Goal: Task Accomplishment & Management: Manage account settings

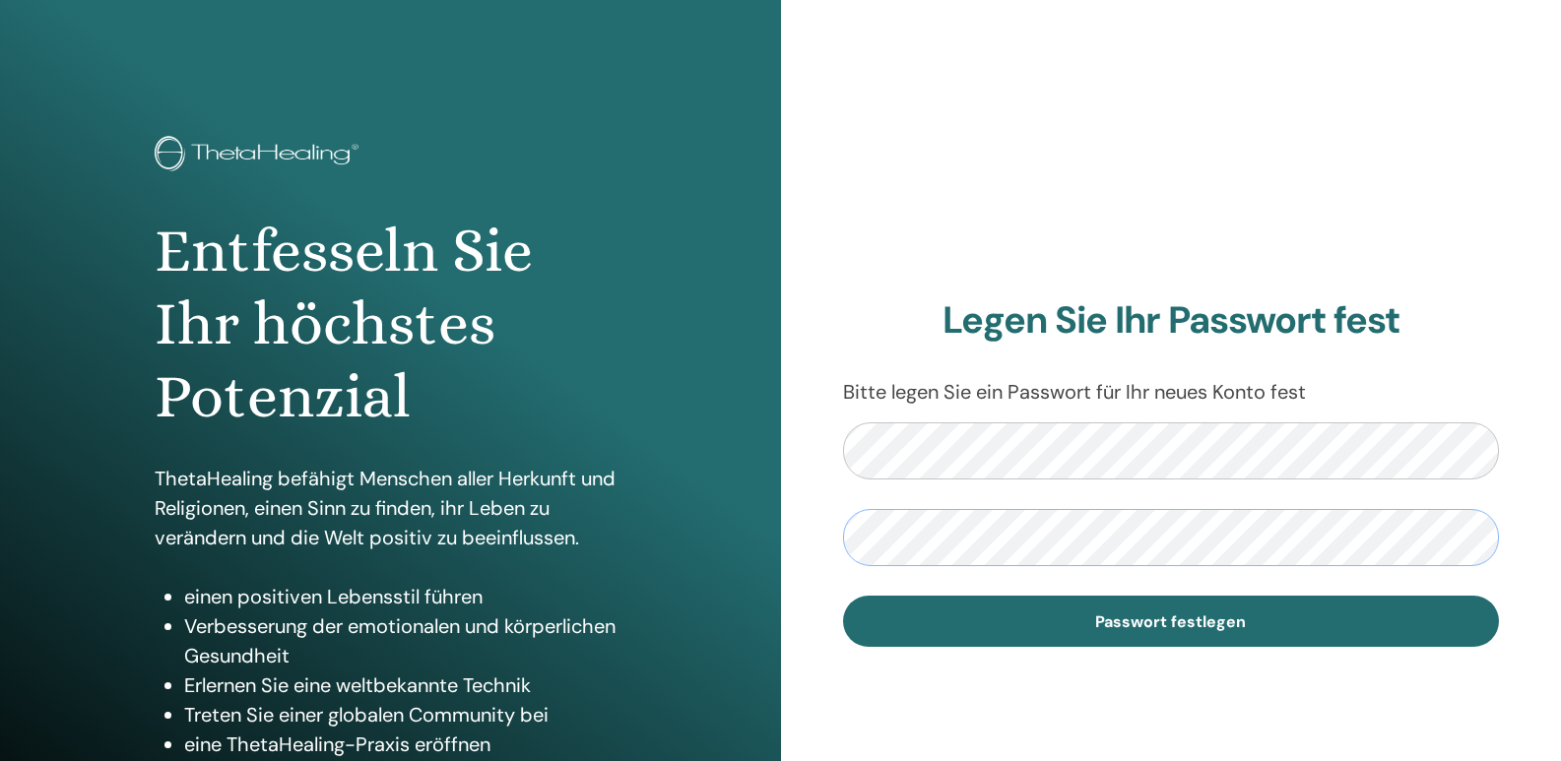
click at [792, 500] on div "Legen Sie Ihr Passwort fest Bitte legen Sie ein Passwort für Ihr neues Konto fe…" at bounding box center [1171, 473] width 781 height 946
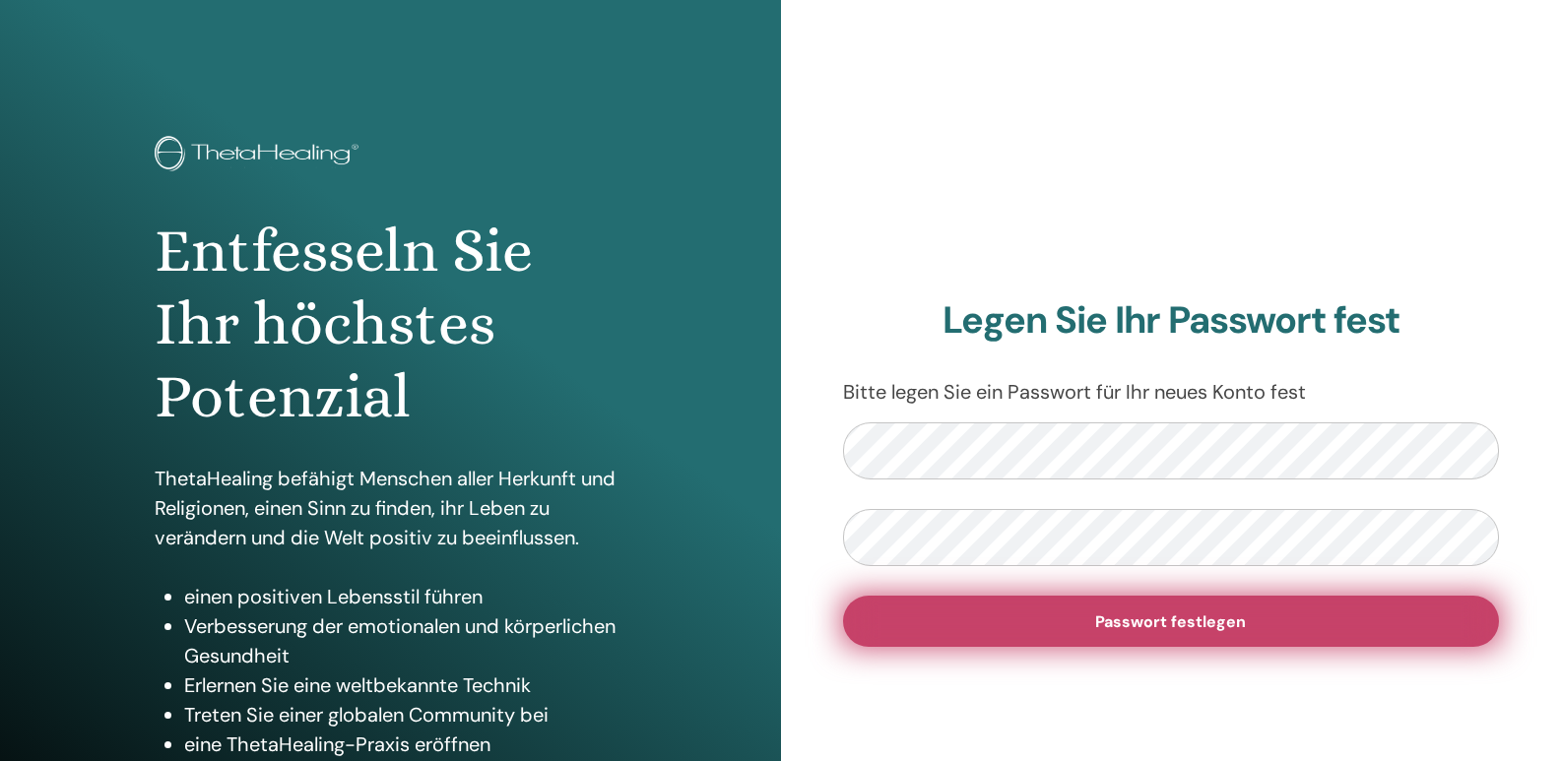
click at [1100, 634] on button "Passwort festlegen" at bounding box center [1171, 621] width 657 height 51
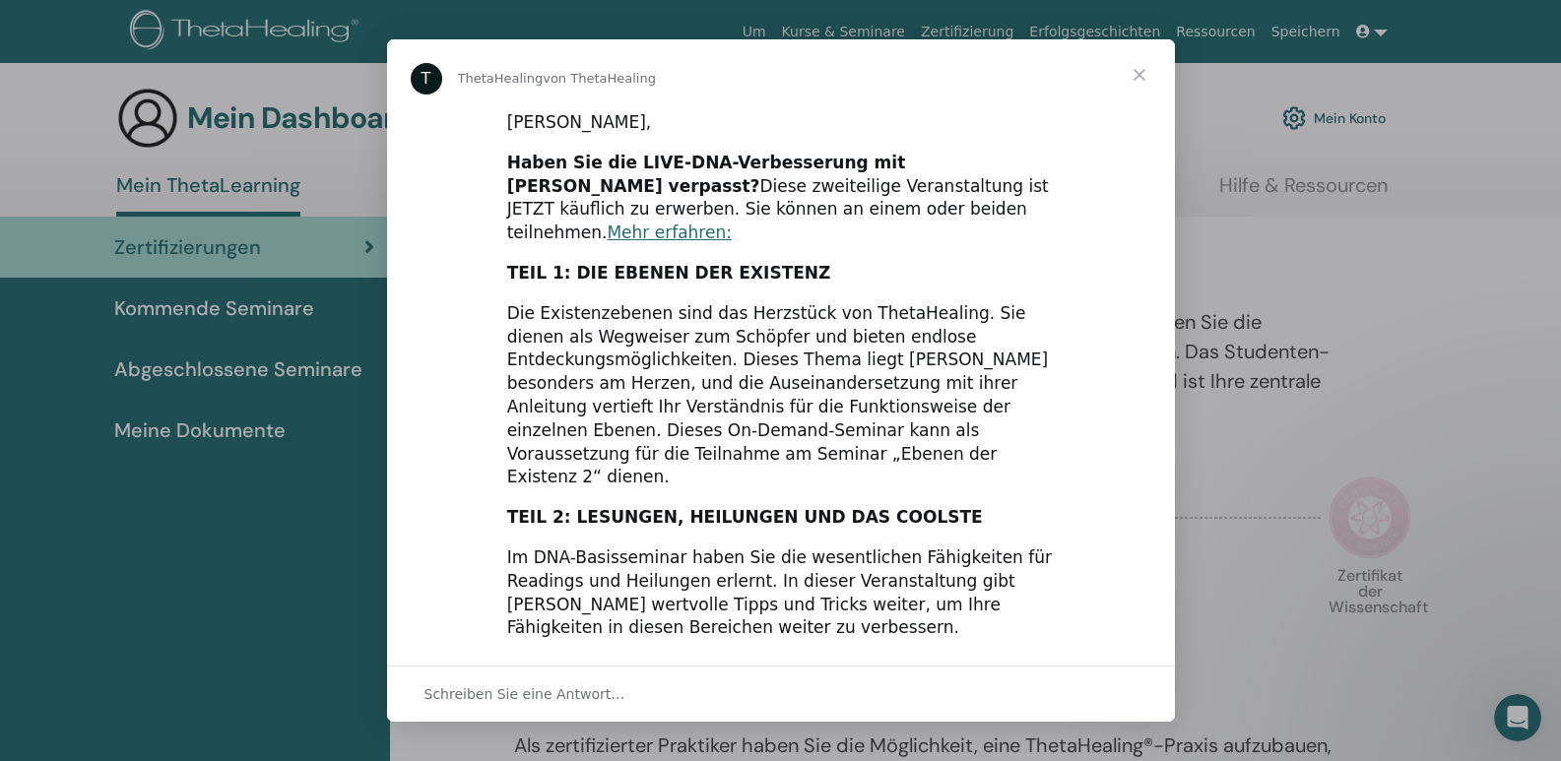
click at [1139, 77] on span "Schließen" at bounding box center [1139, 74] width 71 height 71
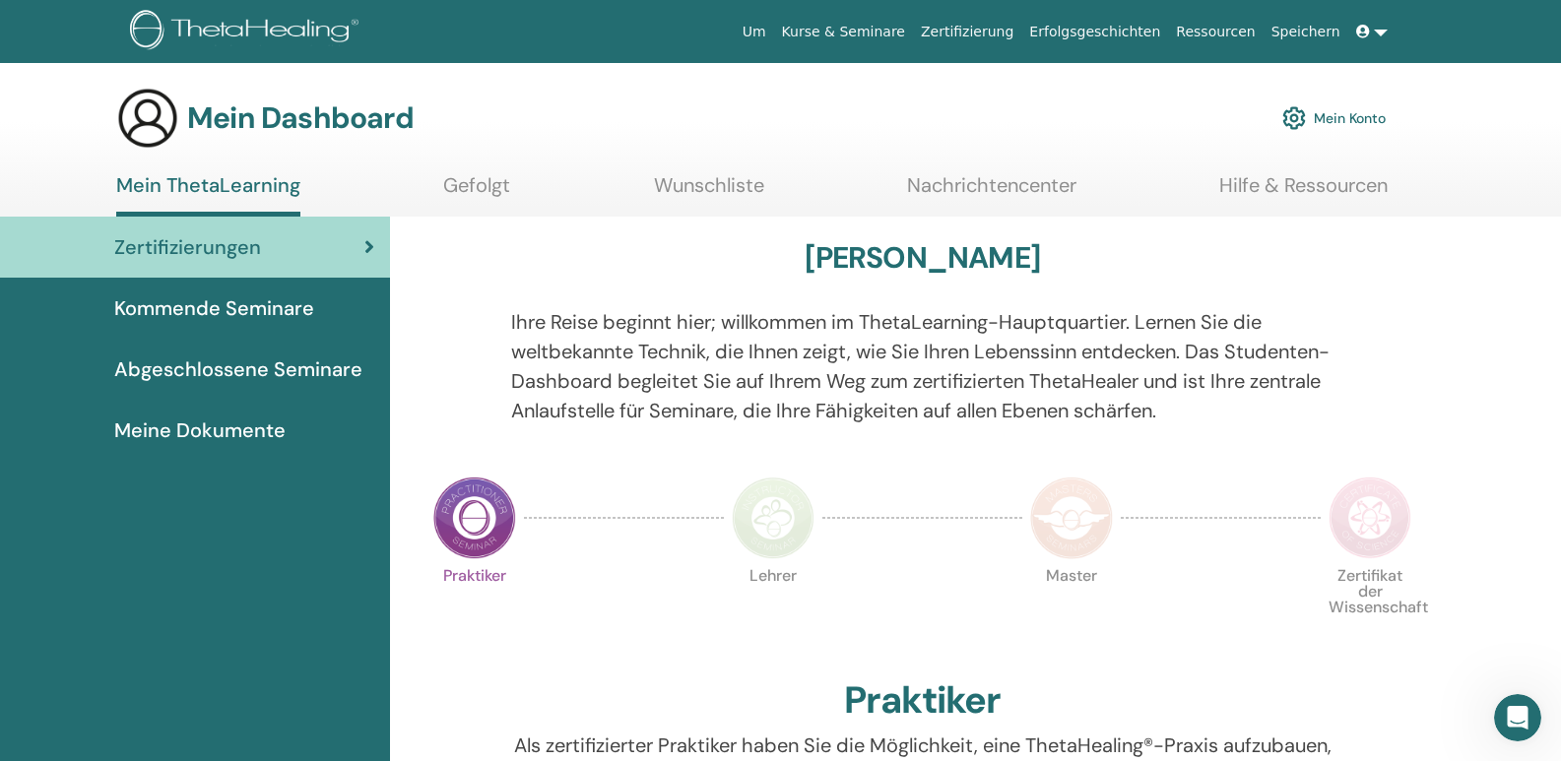
click at [353, 242] on div "Zertifizierungen" at bounding box center [195, 247] width 359 height 30
click at [261, 293] on link "Kommende Seminare" at bounding box center [195, 308] width 390 height 61
